Goal: Transaction & Acquisition: Download file/media

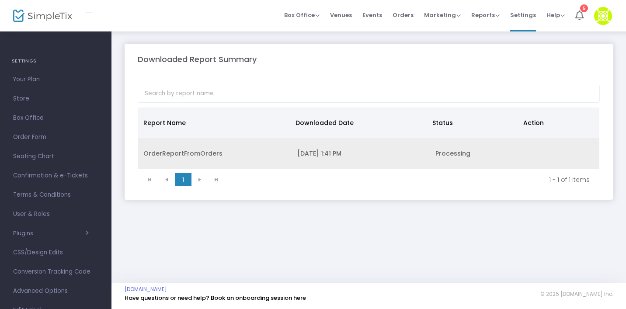
click at [223, 151] on div "OrderReportFromOrders" at bounding box center [214, 153] width 143 height 9
click at [208, 156] on div "OrderReportFromOrders" at bounding box center [214, 153] width 143 height 9
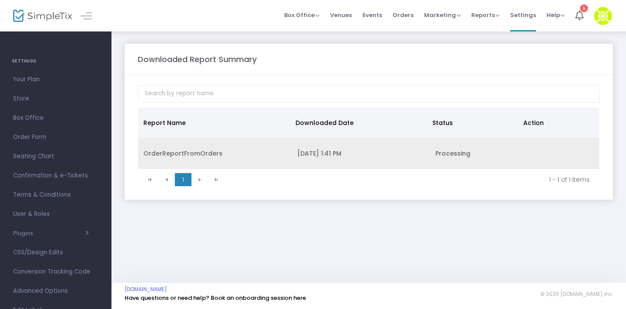
click at [236, 165] on td "OrderReportFromOrders" at bounding box center [215, 153] width 154 height 31
click at [236, 154] on div "OrderReportFromOrders" at bounding box center [214, 153] width 143 height 9
